Goal: Information Seeking & Learning: Learn about a topic

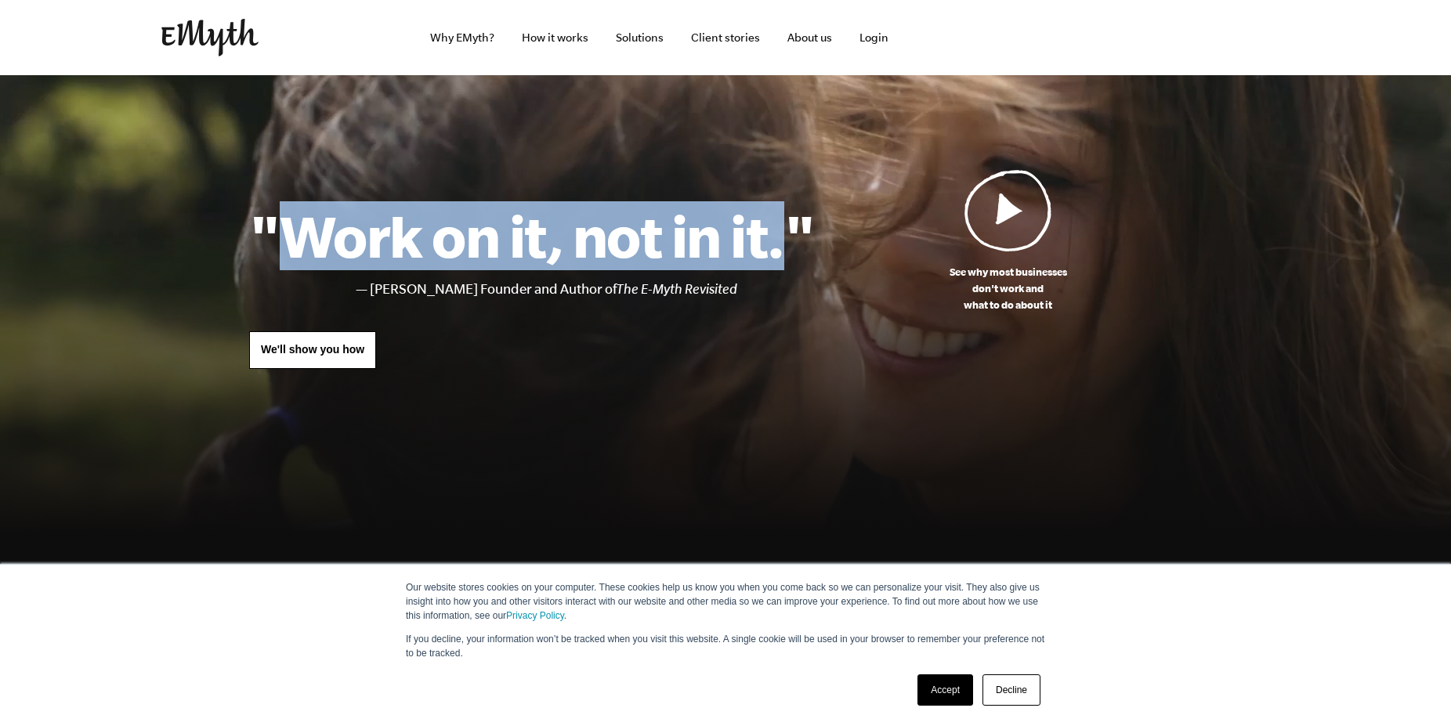
click at [306, 220] on h1 ""Work on it, not in it."" at bounding box center [531, 235] width 565 height 69
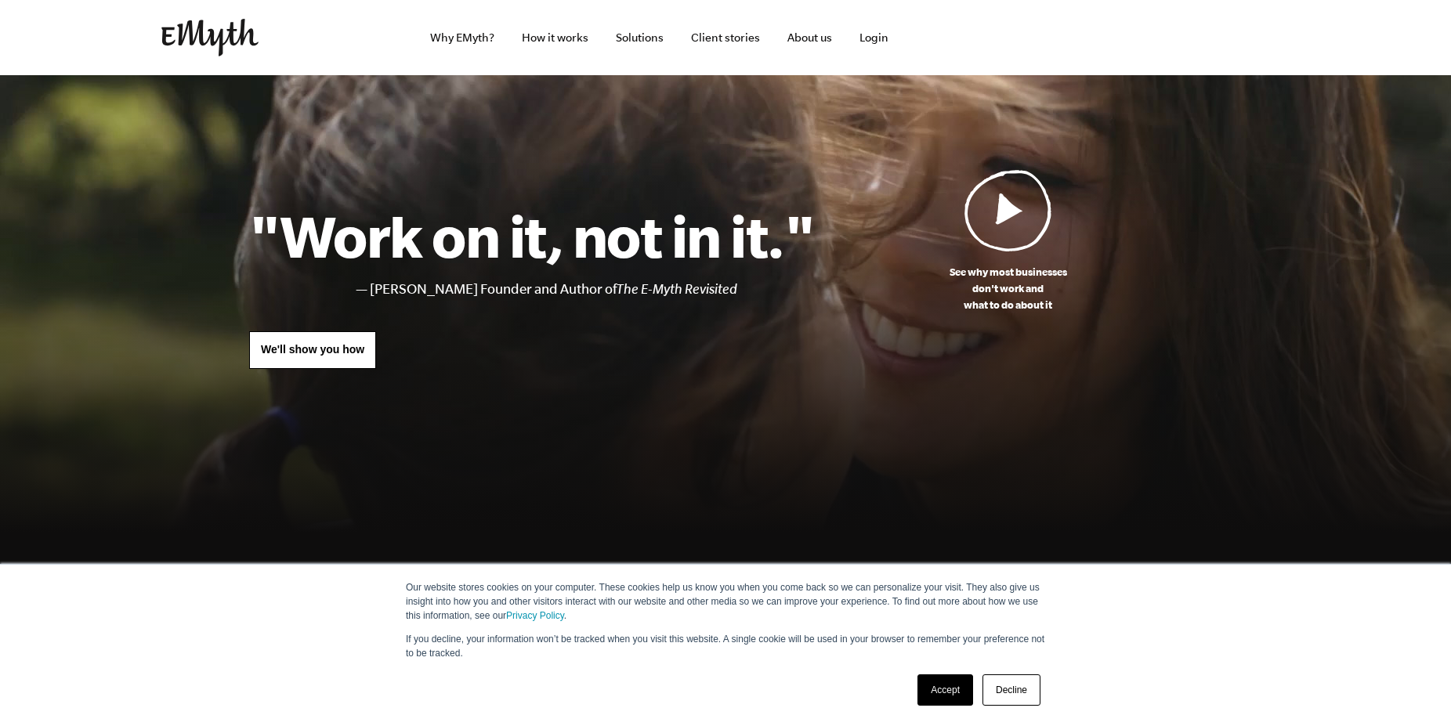
click at [306, 220] on h1 ""Work on it, not in it."" at bounding box center [531, 235] width 565 height 69
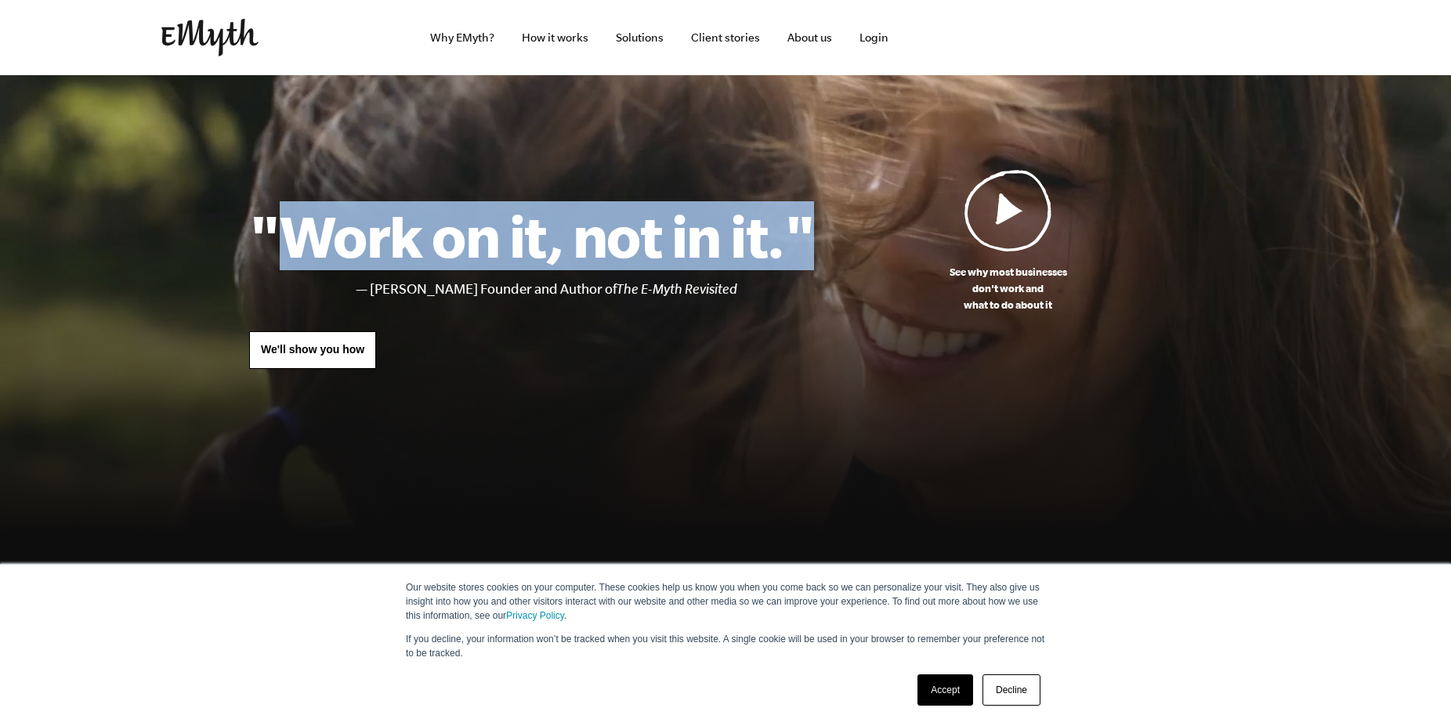
drag, startPoint x: 278, startPoint y: 223, endPoint x: 810, endPoint y: 219, distance: 532.0
click at [810, 219] on h1 ""Work on it, not in it."" at bounding box center [531, 235] width 565 height 69
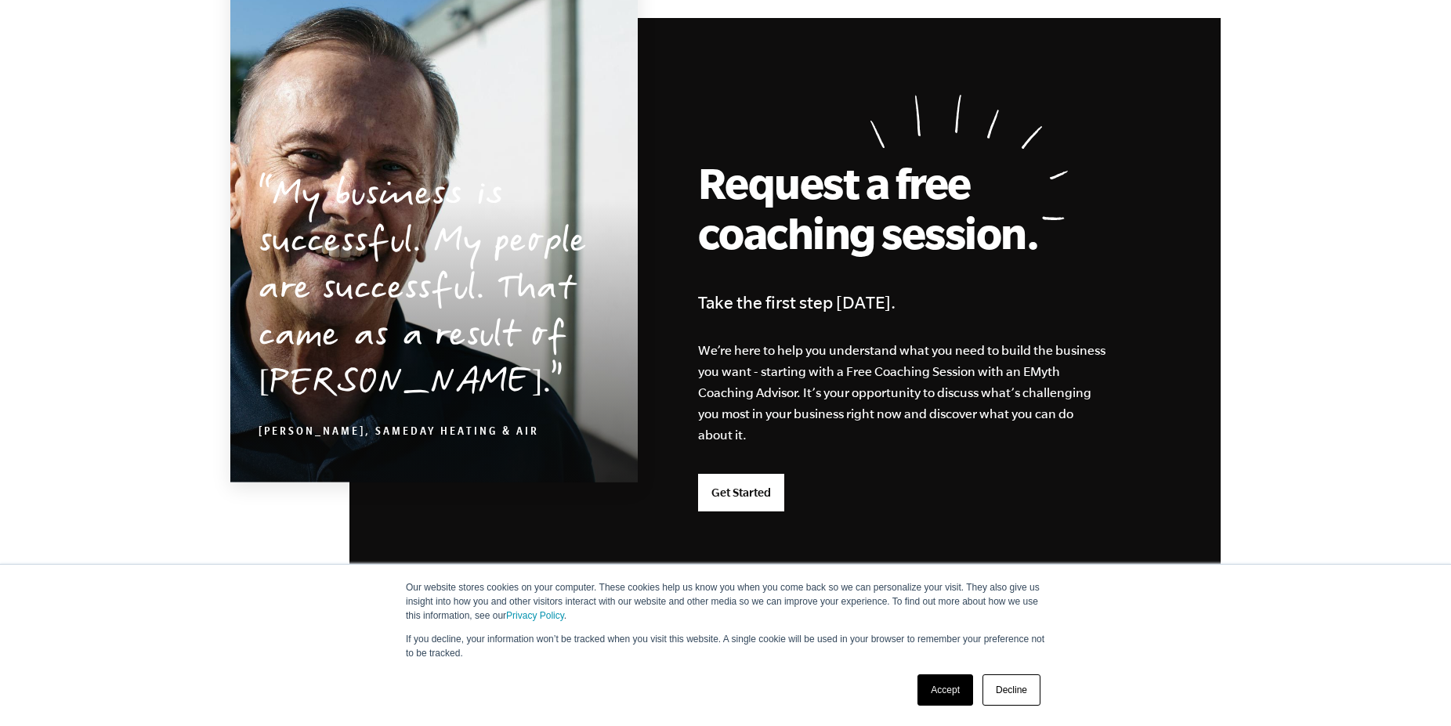
scroll to position [4120, 0]
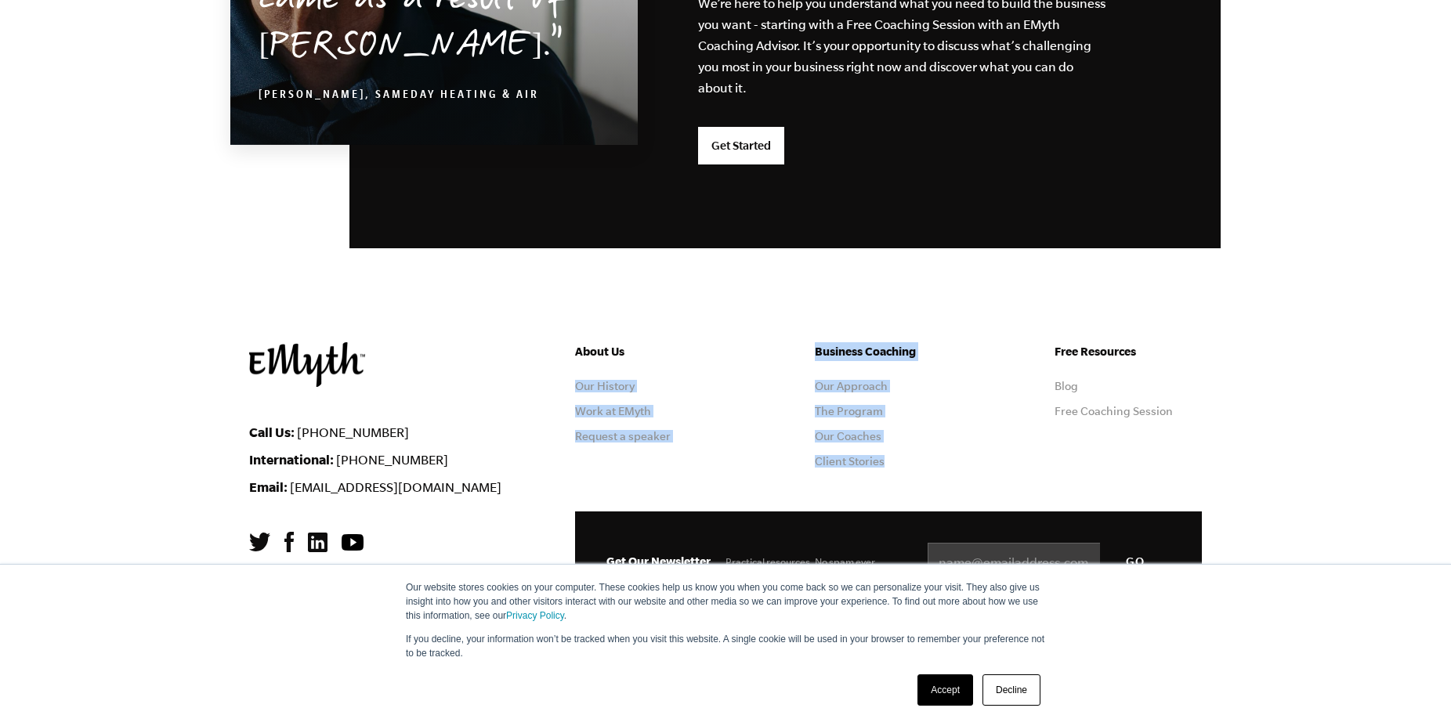
drag, startPoint x: 753, startPoint y: 350, endPoint x: 985, endPoint y: 472, distance: 261.8
click at [985, 472] on div "About Us Our History Work at [GEOGRAPHIC_DATA] Request a speaker Business Coach…" at bounding box center [888, 426] width 627 height 169
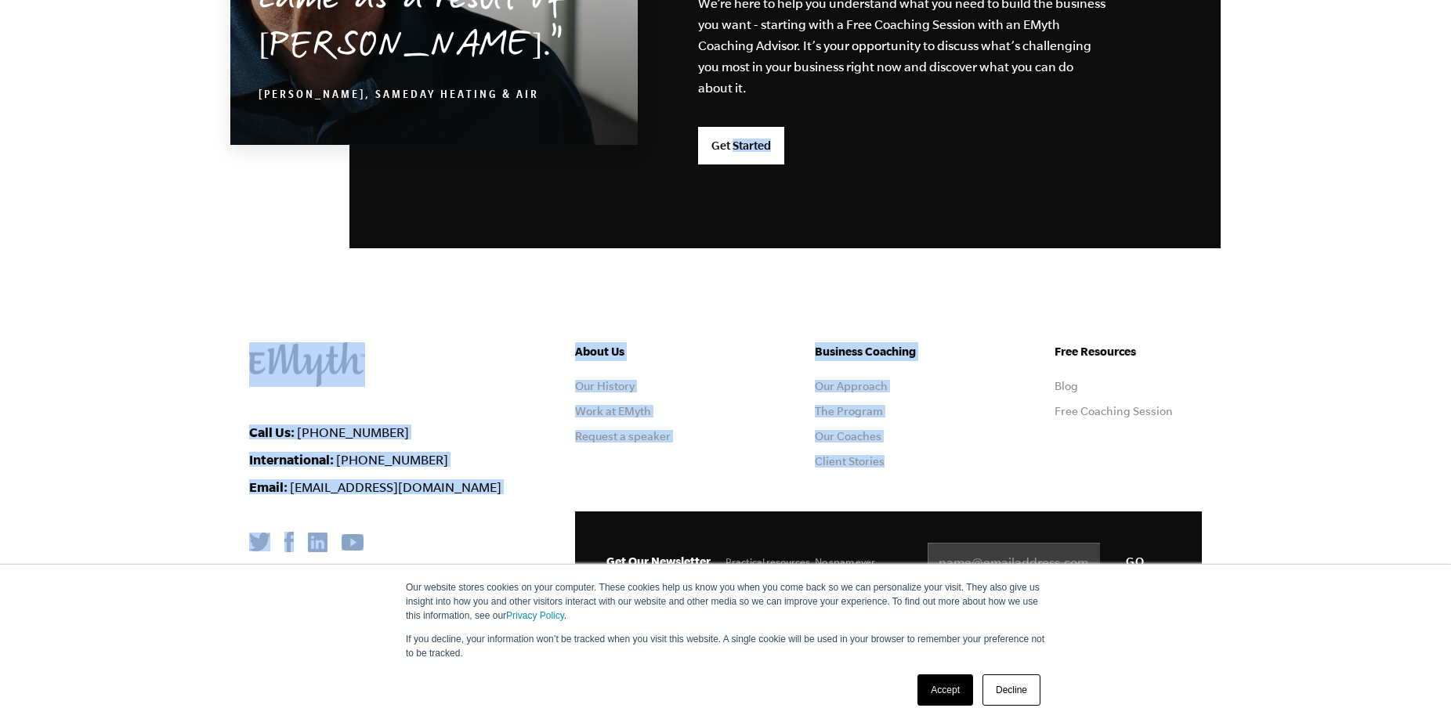
drag, startPoint x: 985, startPoint y: 472, endPoint x: 754, endPoint y: 307, distance: 283.7
drag, startPoint x: 722, startPoint y: 305, endPoint x: 1009, endPoint y: 493, distance: 343.6
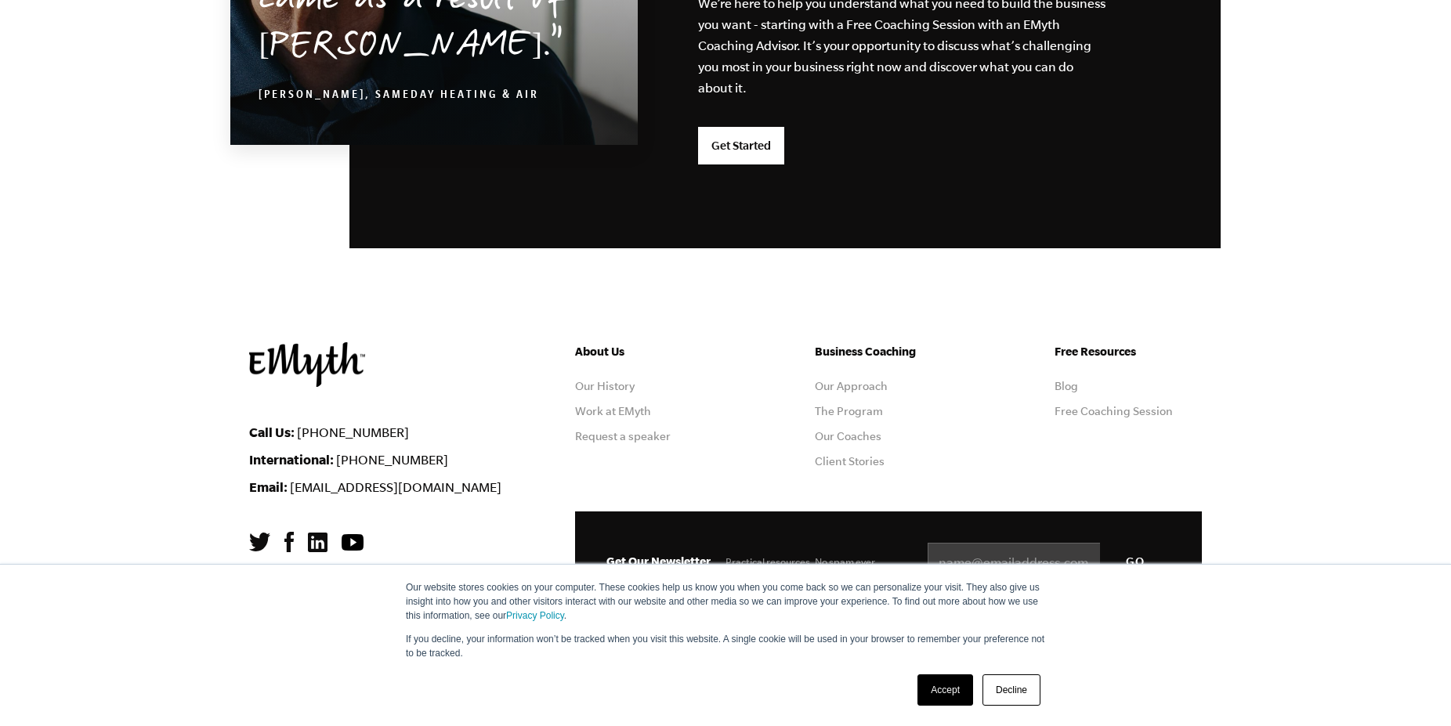
click at [1009, 493] on div "About Us Our History Work at [GEOGRAPHIC_DATA] Request a speaker Business Coach…" at bounding box center [888, 426] width 627 height 169
click at [941, 681] on link "Accept" at bounding box center [945, 690] width 56 height 31
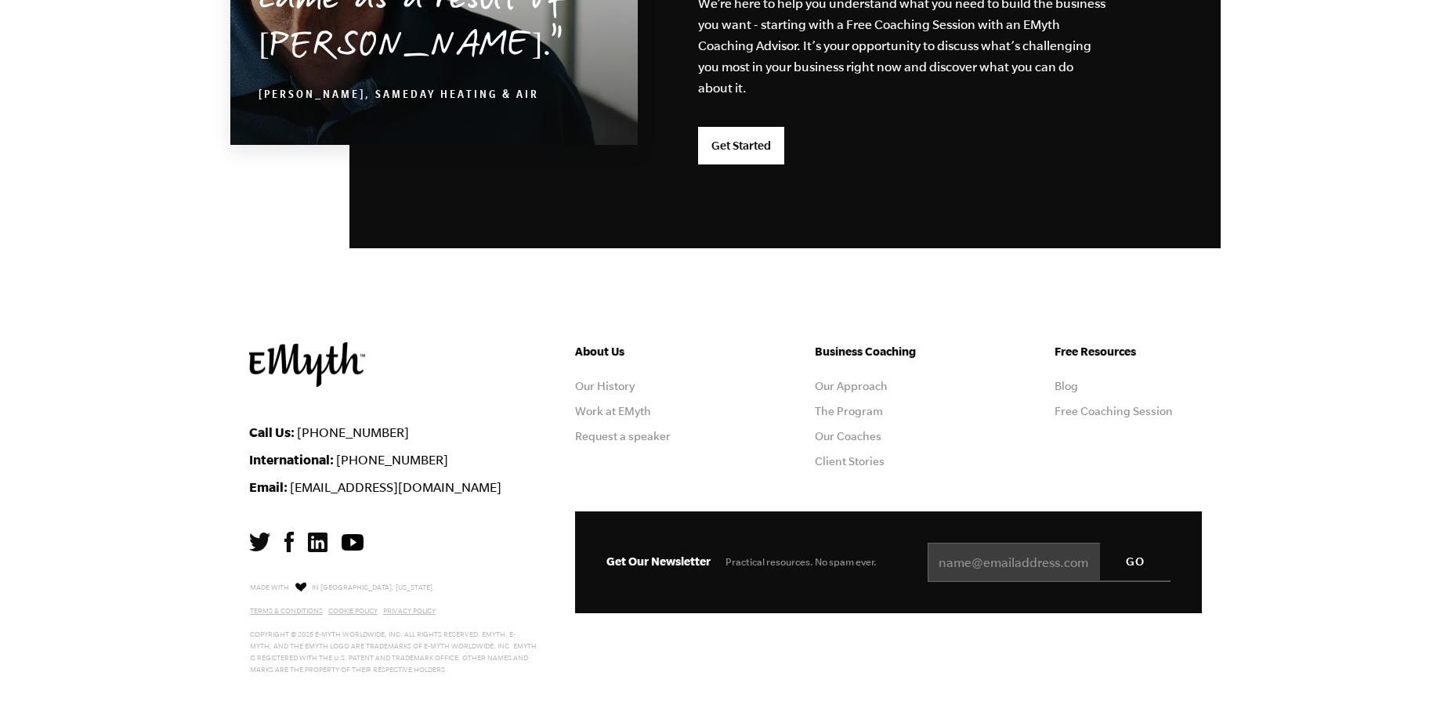
click at [722, 445] on ul "About Us Our History Work at [GEOGRAPHIC_DATA] Request a speaker" at bounding box center [648, 411] width 147 height 138
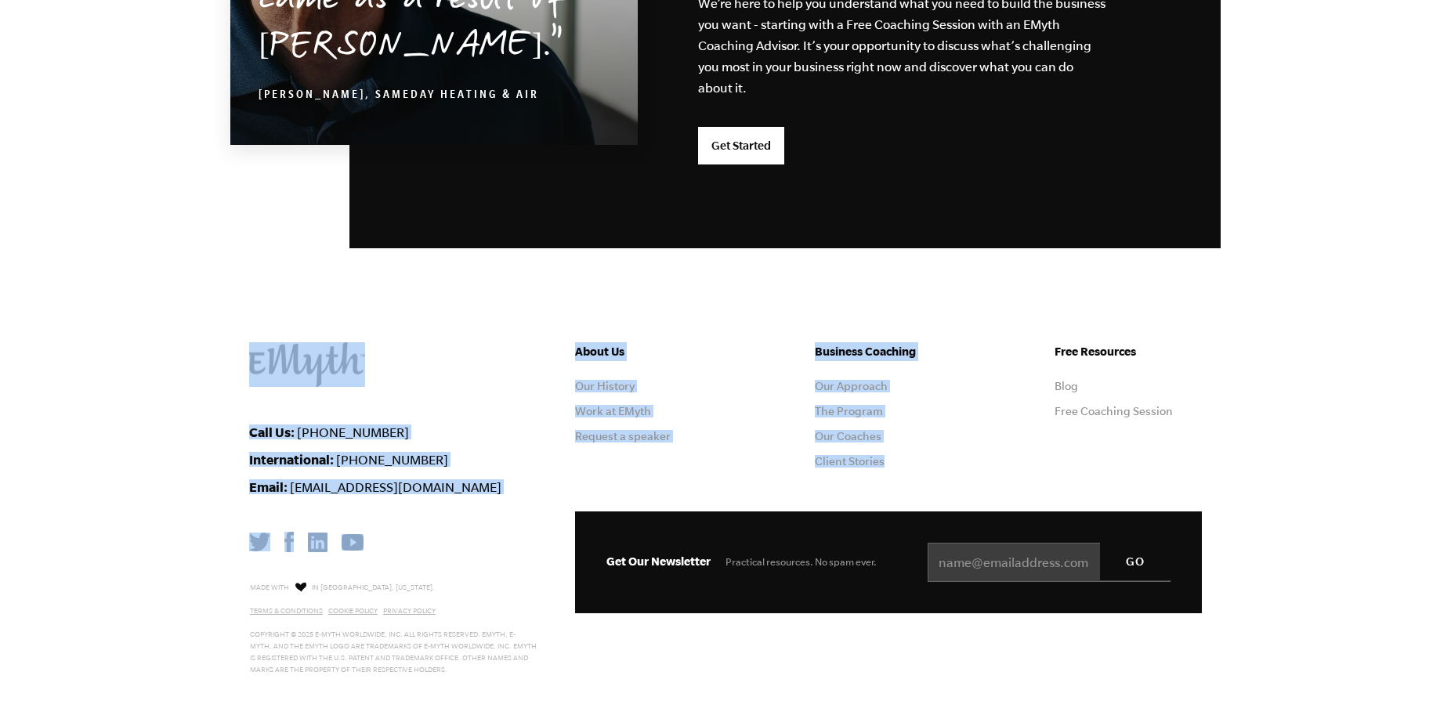
drag, startPoint x: 784, startPoint y: 311, endPoint x: 990, endPoint y: 503, distance: 281.1
click at [980, 466] on div "About Us Our History Work at [GEOGRAPHIC_DATA] Request a speaker Business Coach…" at bounding box center [888, 426] width 627 height 169
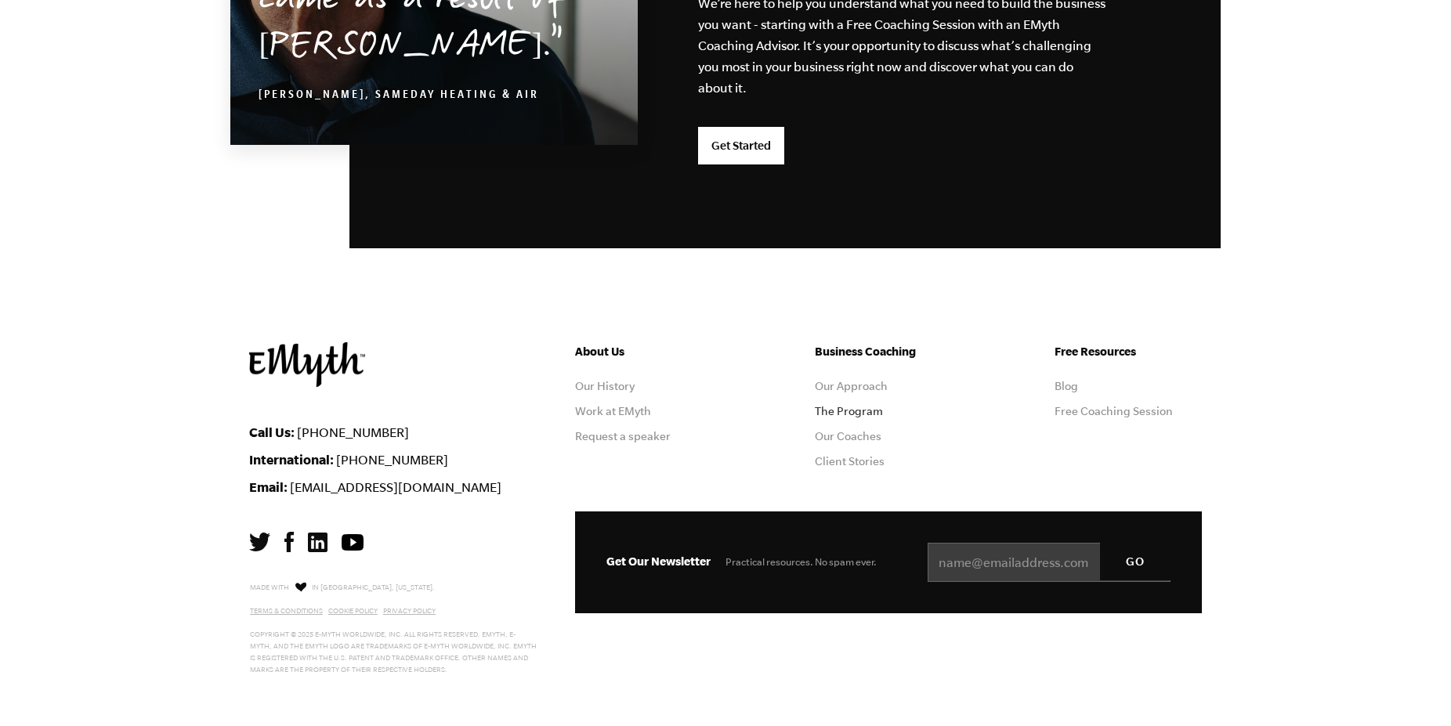
click at [847, 405] on link "The Program" at bounding box center [849, 411] width 68 height 13
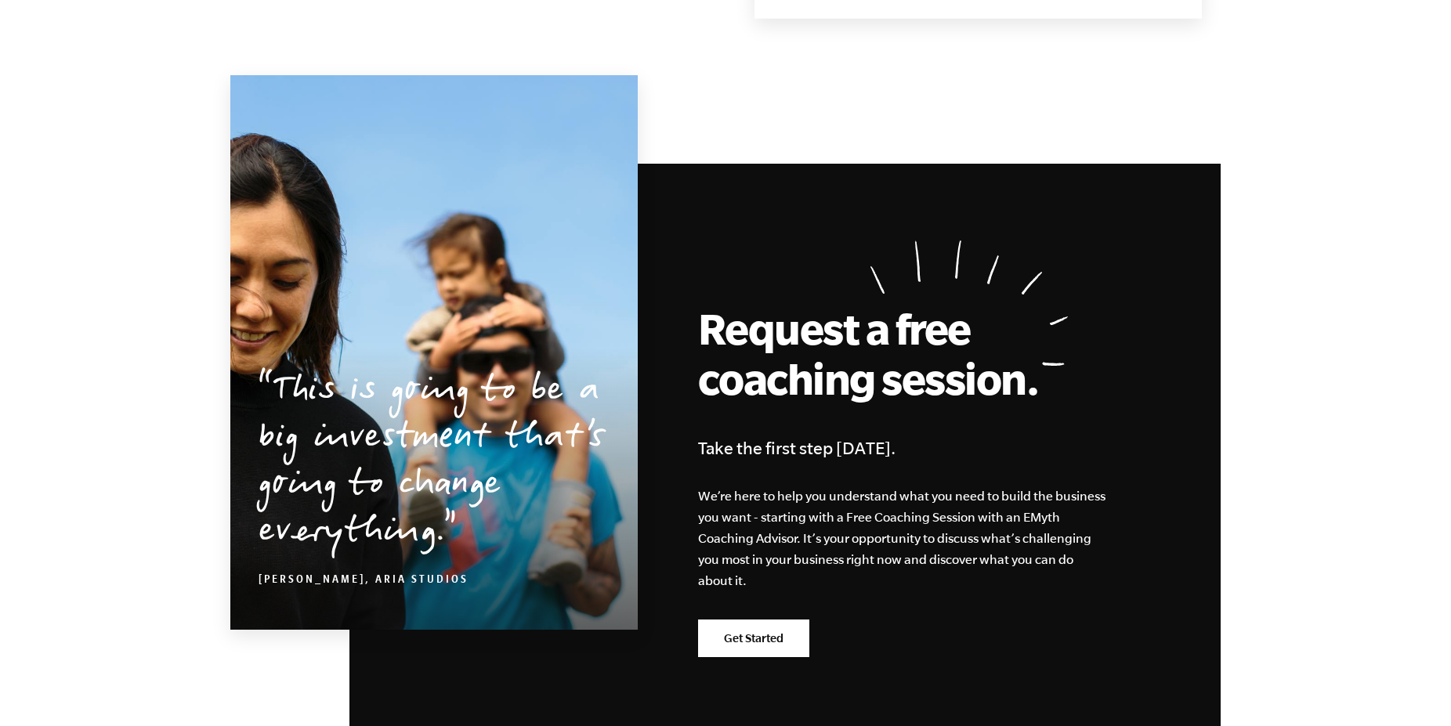
scroll to position [7743, 0]
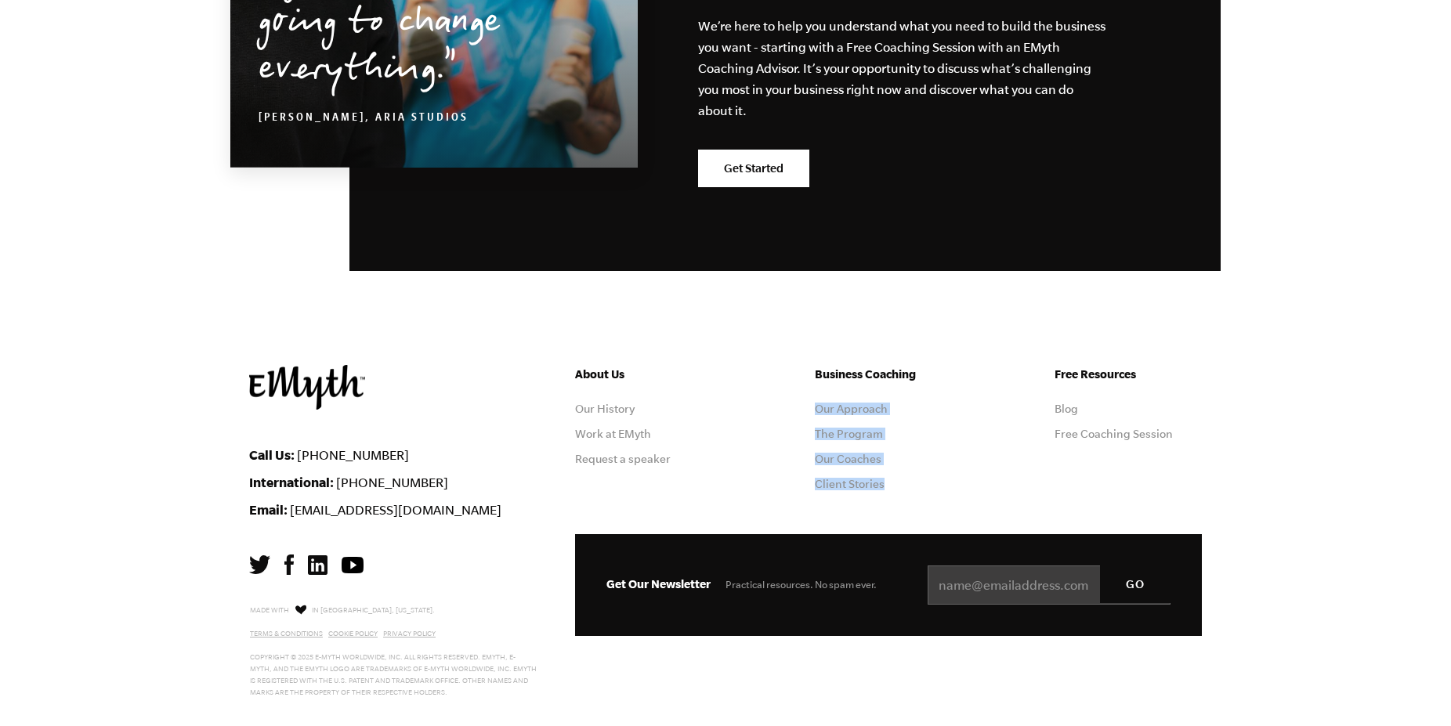
drag, startPoint x: 805, startPoint y: 367, endPoint x: 956, endPoint y: 490, distance: 194.3
click at [956, 490] on div "About Us Our History Work at [GEOGRAPHIC_DATA] Request a speaker Business Coach…" at bounding box center [888, 449] width 627 height 169
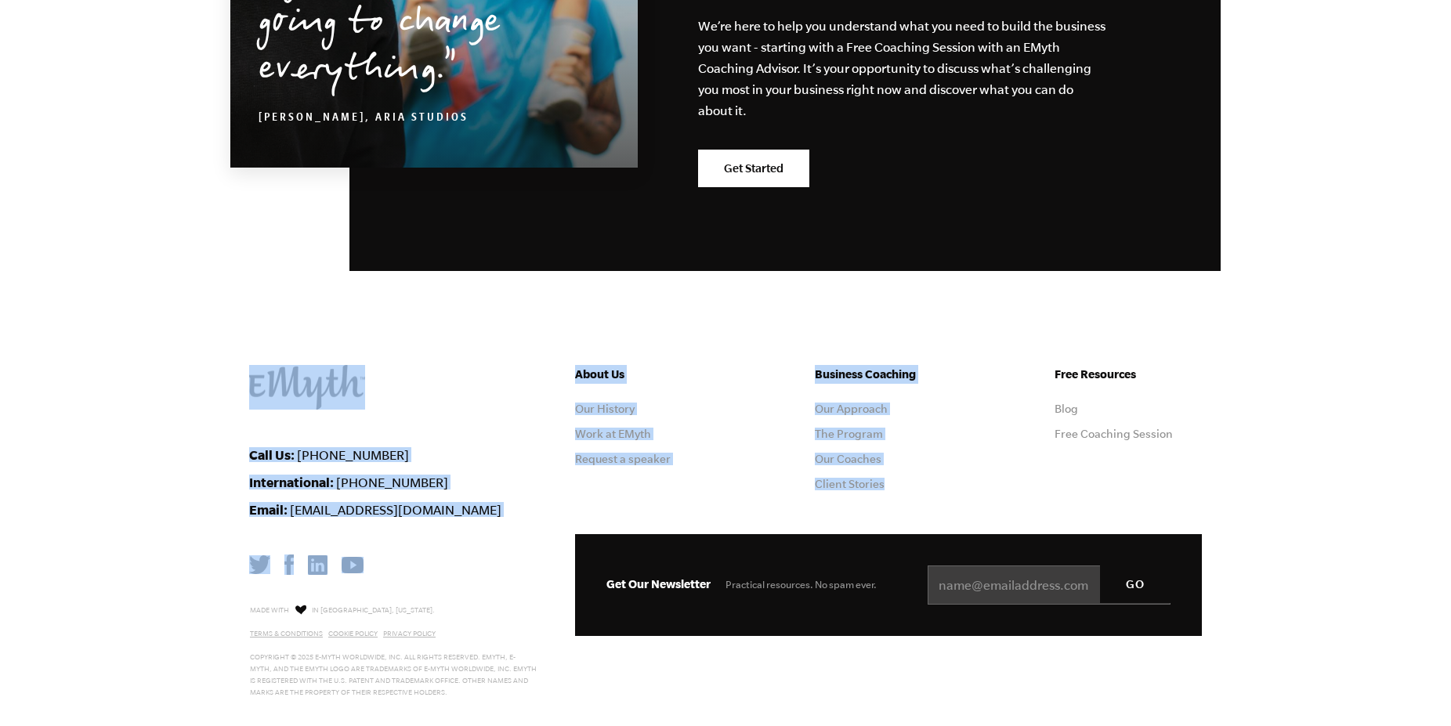
drag, startPoint x: 955, startPoint y: 477, endPoint x: 621, endPoint y: 299, distance: 379.3
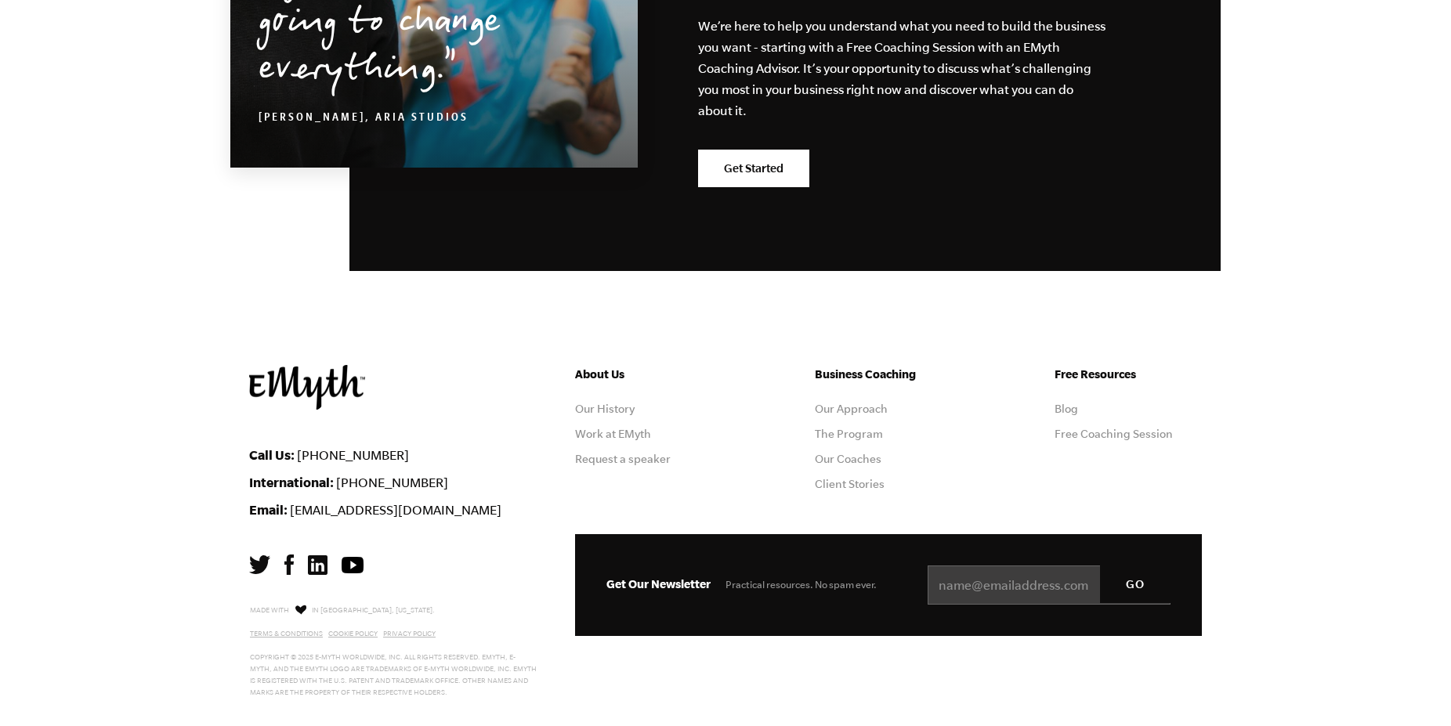
click at [621, 299] on section "This is going to be a big investment that’s going to change everything. Kolby M…" at bounding box center [725, 4] width 990 height 722
